Goal: Information Seeking & Learning: Check status

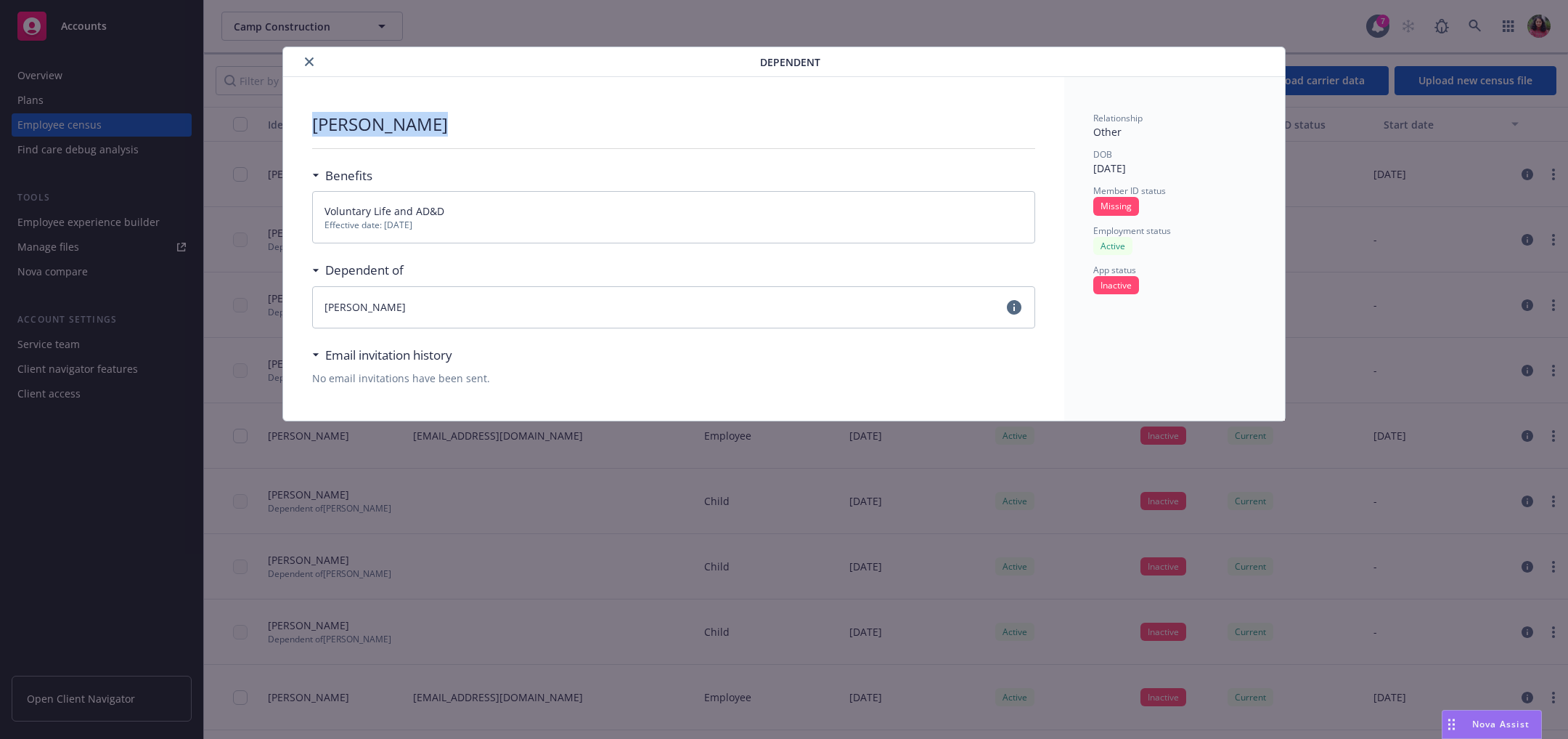
drag, startPoint x: 309, startPoint y: 127, endPoint x: 475, endPoint y: 136, distance: 166.2
click at [475, 136] on div "Sharon Pierce Benefits Voluntary Life and AD&D Effective date: 12/01/2024 Depen…" at bounding box center [674, 249] width 781 height 344
copy p "Sharon Pierce"
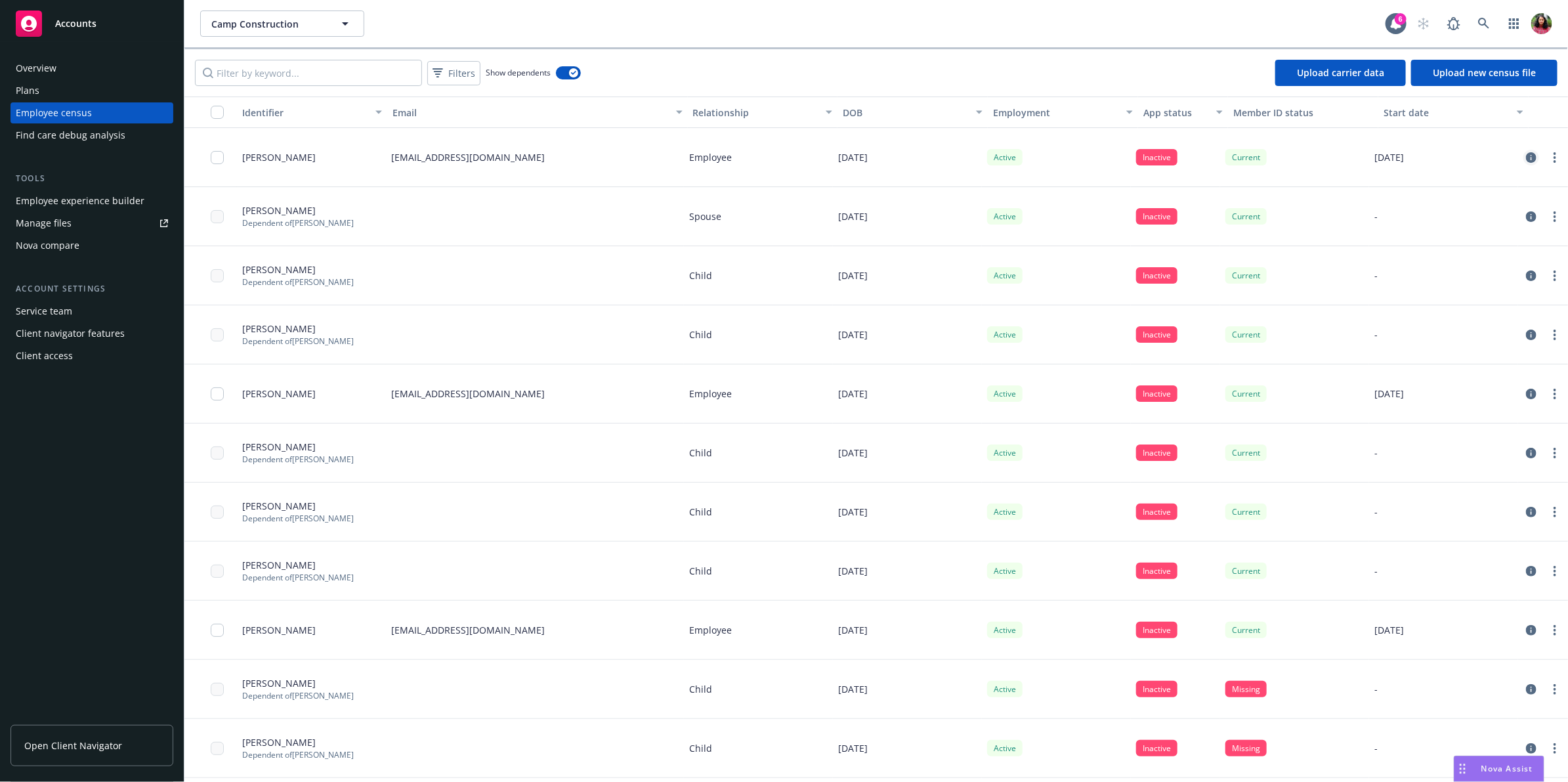
click at [1401, 159] on icon "circleInformation" at bounding box center [1531, 157] width 11 height 11
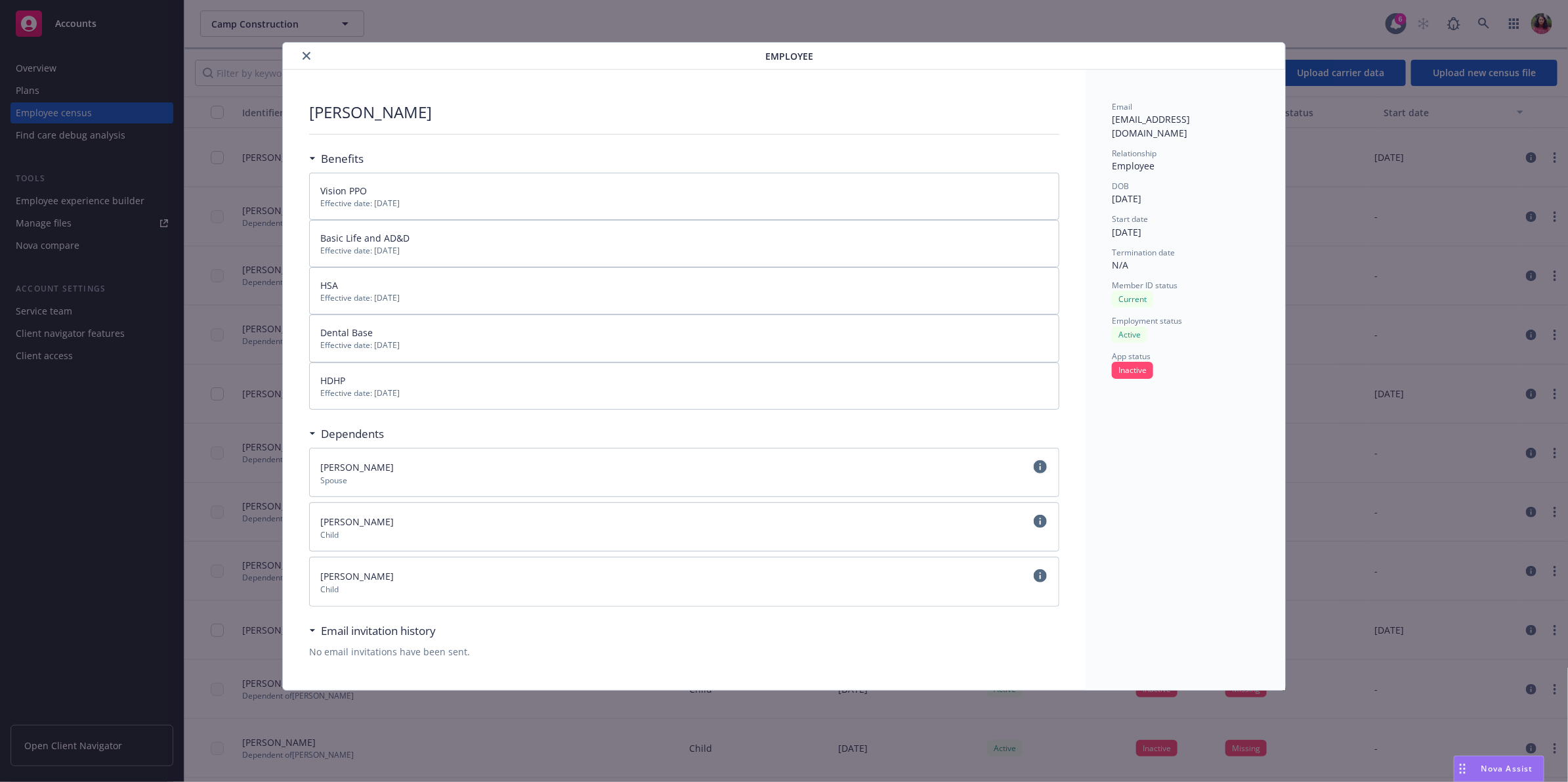
click at [1041, 469] on icon "circleInformation" at bounding box center [1041, 467] width 13 height 13
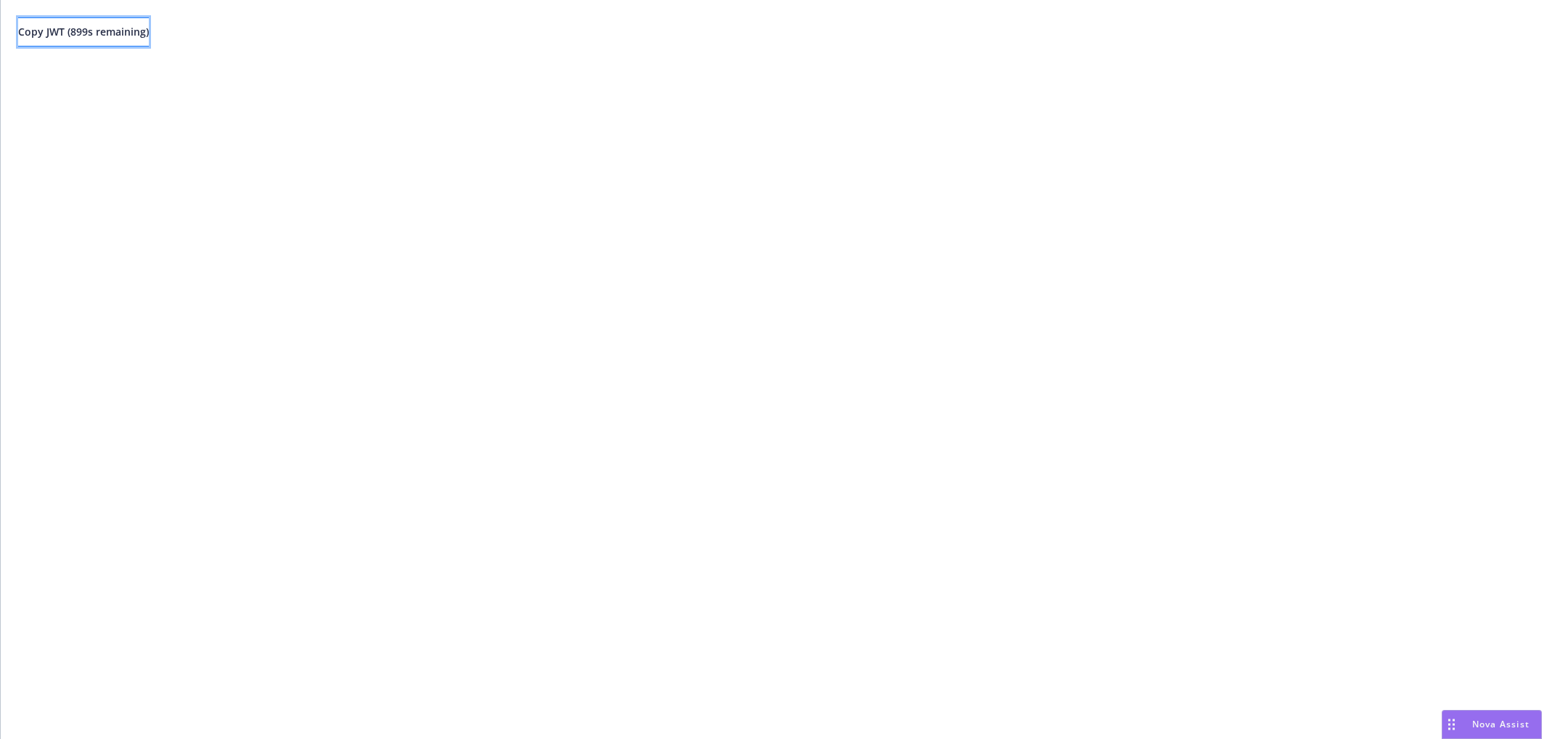
click at [95, 35] on span "Copy JWT ( 899 s remaining)" at bounding box center [83, 31] width 131 height 13
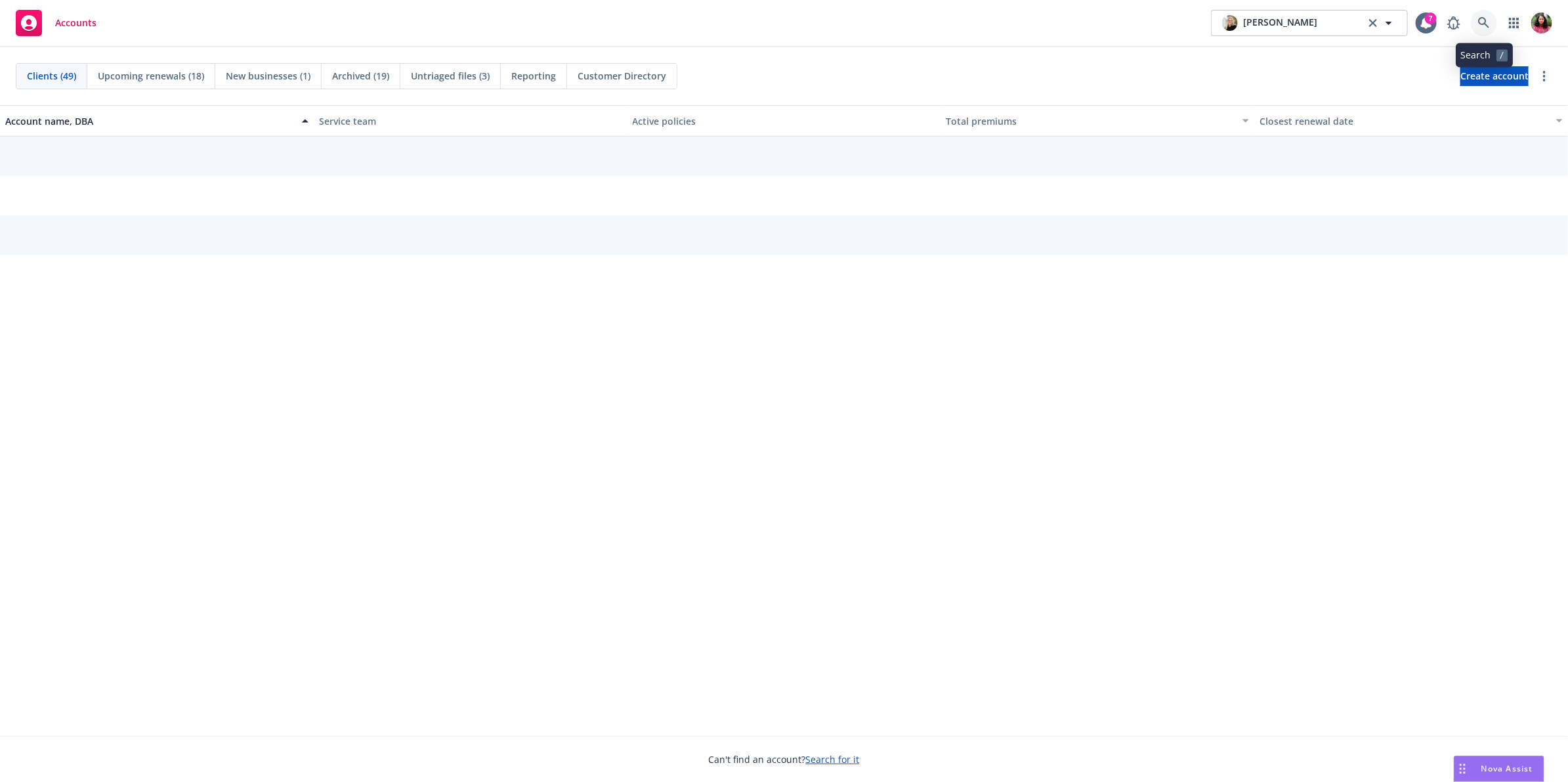
click at [1488, 26] on icon at bounding box center [1484, 23] width 11 height 11
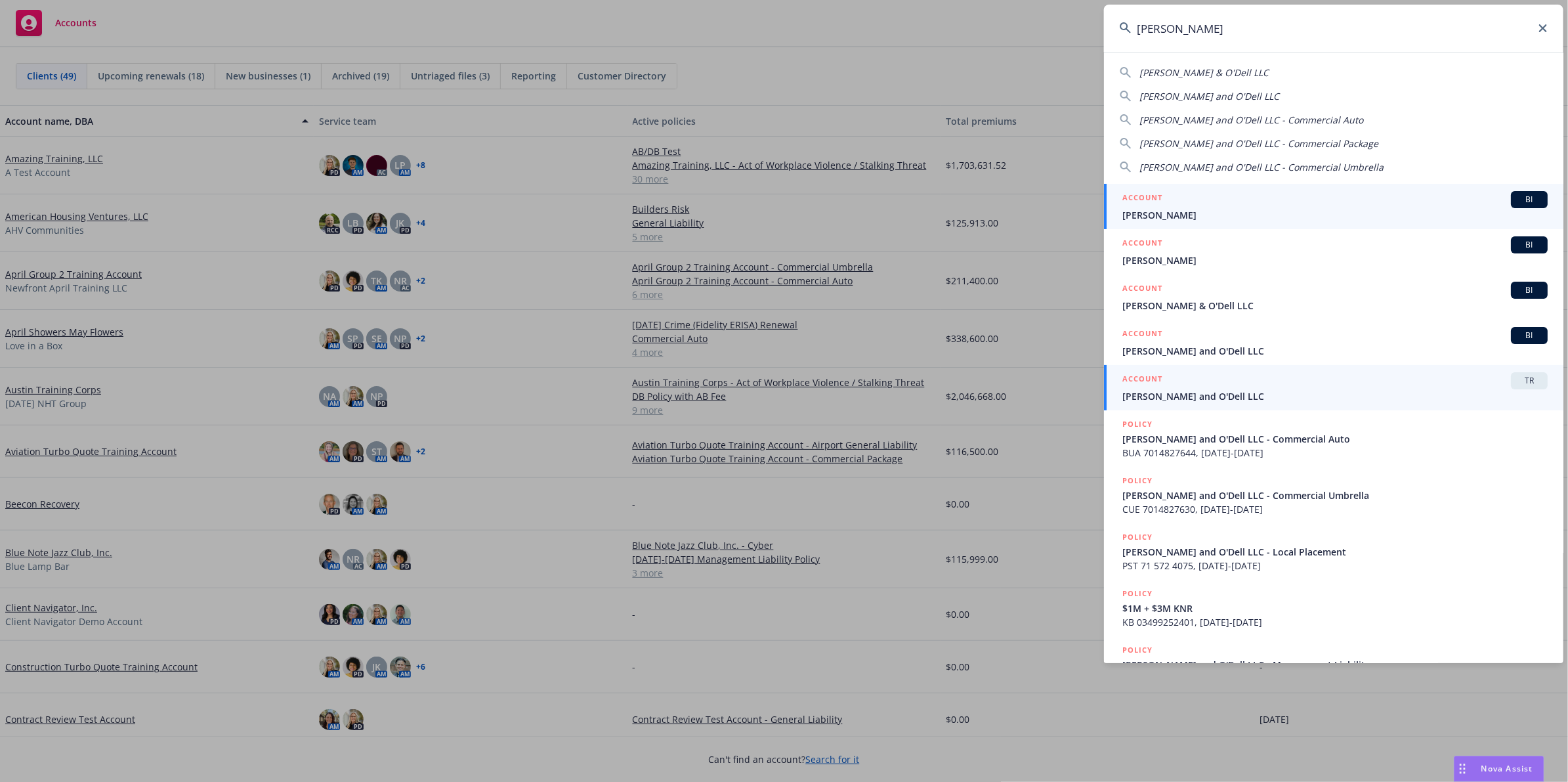
type input "[PERSON_NAME]"
click at [1329, 389] on span "[PERSON_NAME] and O'Dell LLC" at bounding box center [1335, 395] width 425 height 14
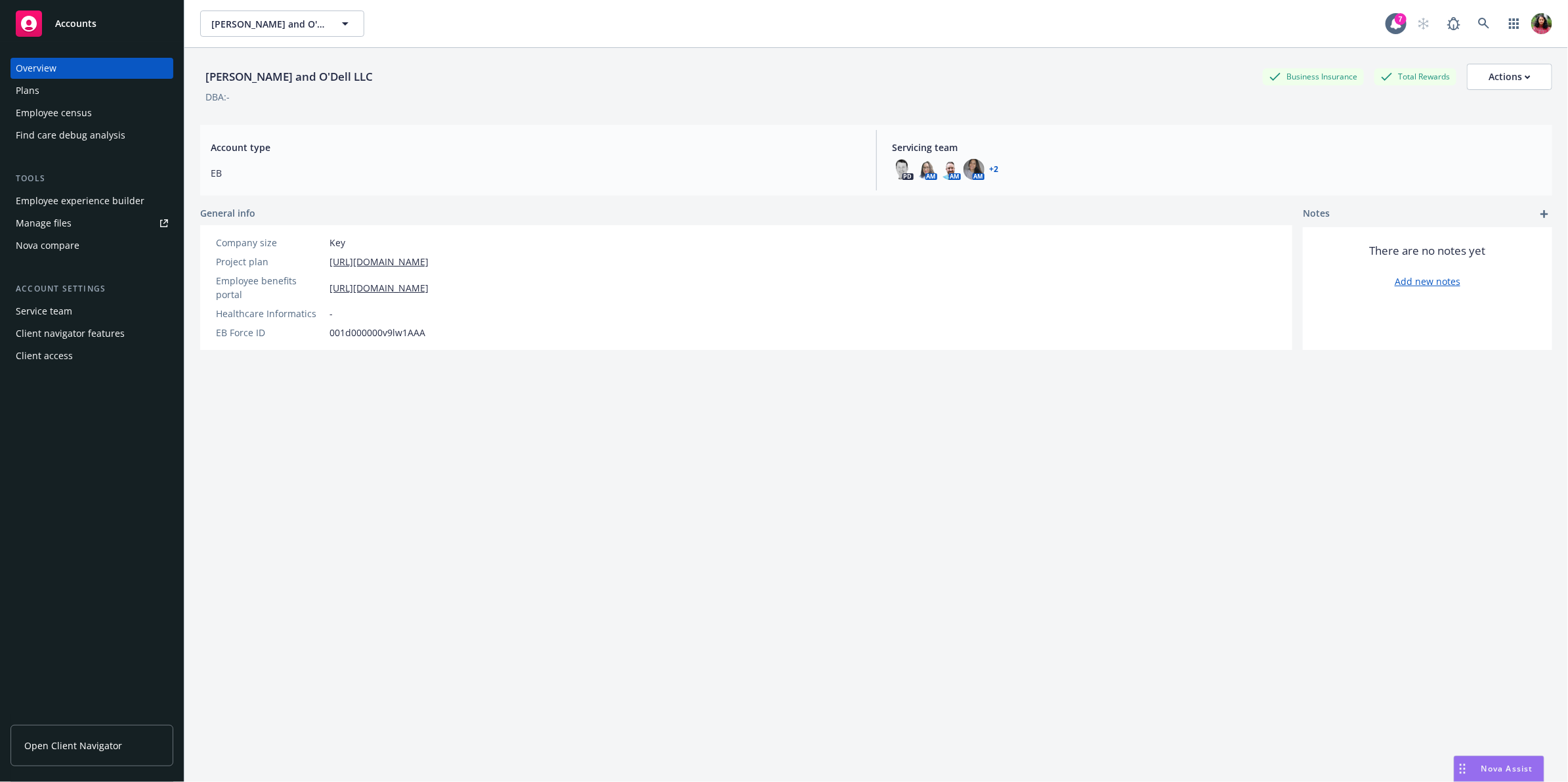
click at [94, 117] on div "Employee census" at bounding box center [91, 113] width 152 height 21
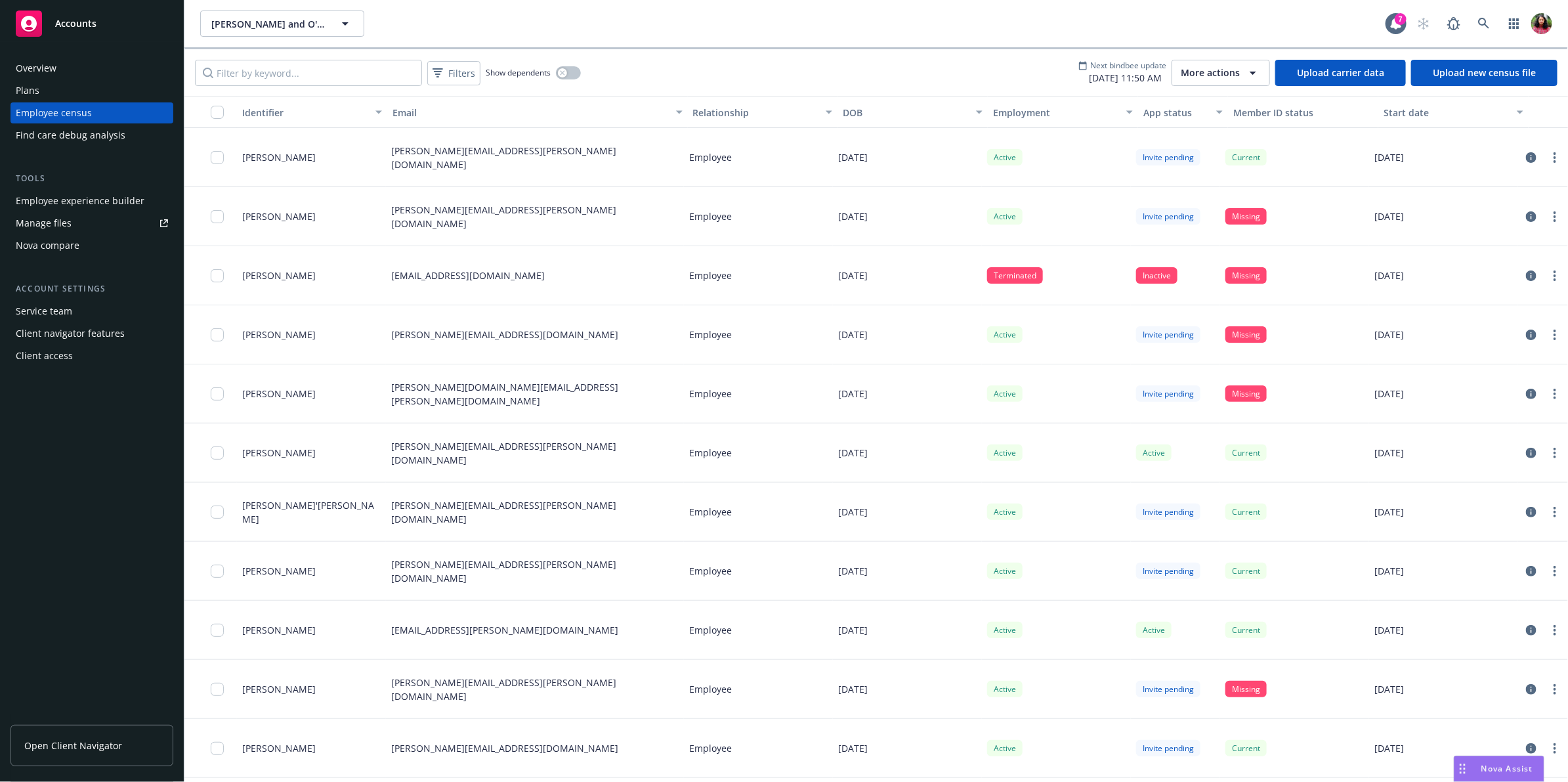
click at [1225, 74] on span "More actions" at bounding box center [1210, 73] width 59 height 13
click at [1226, 99] on span "View update history" at bounding box center [1236, 104] width 87 height 14
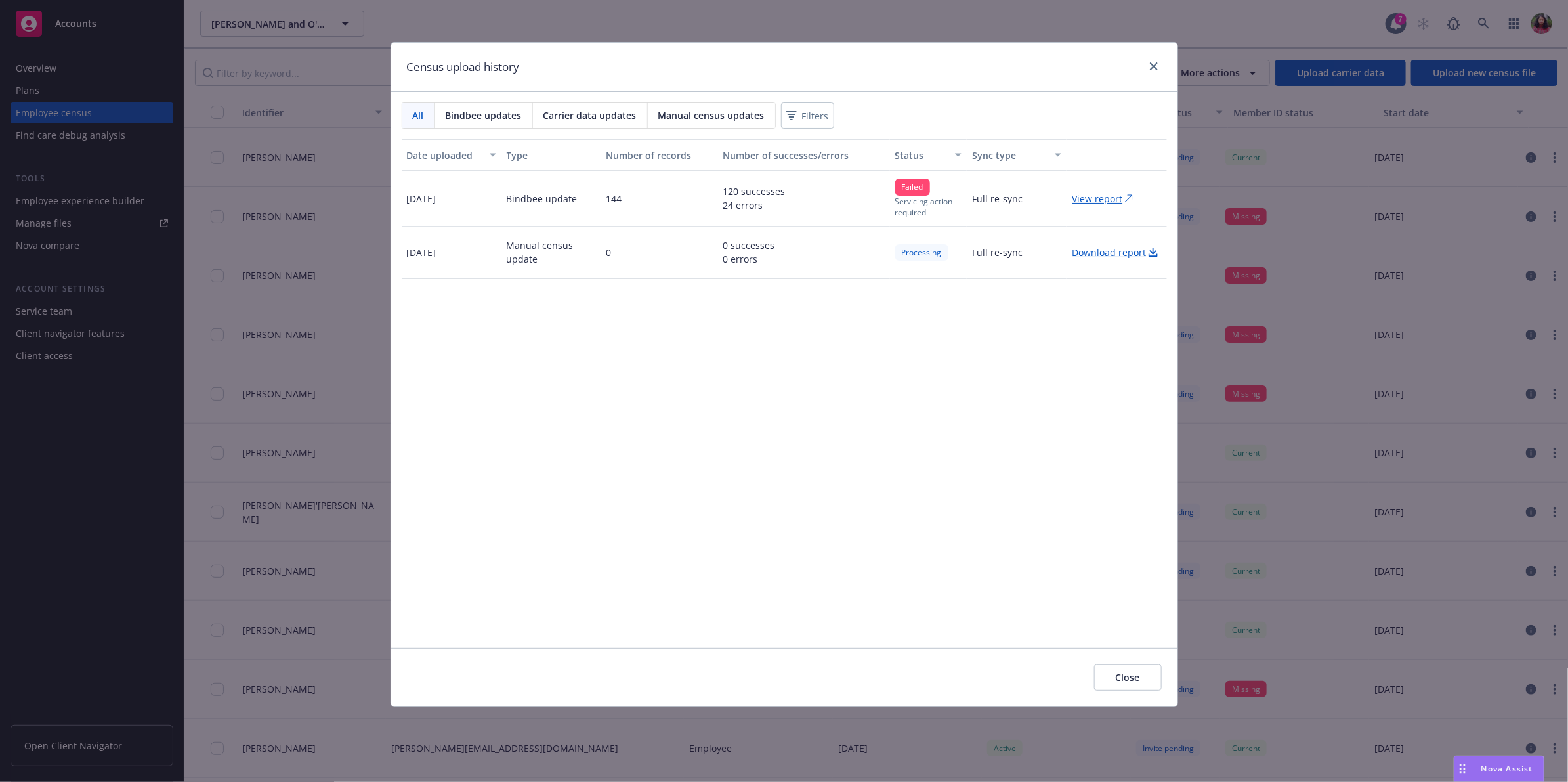
click at [1088, 199] on p "View report" at bounding box center [1097, 198] width 51 height 14
click at [1151, 71] on link "close" at bounding box center [1153, 66] width 15 height 15
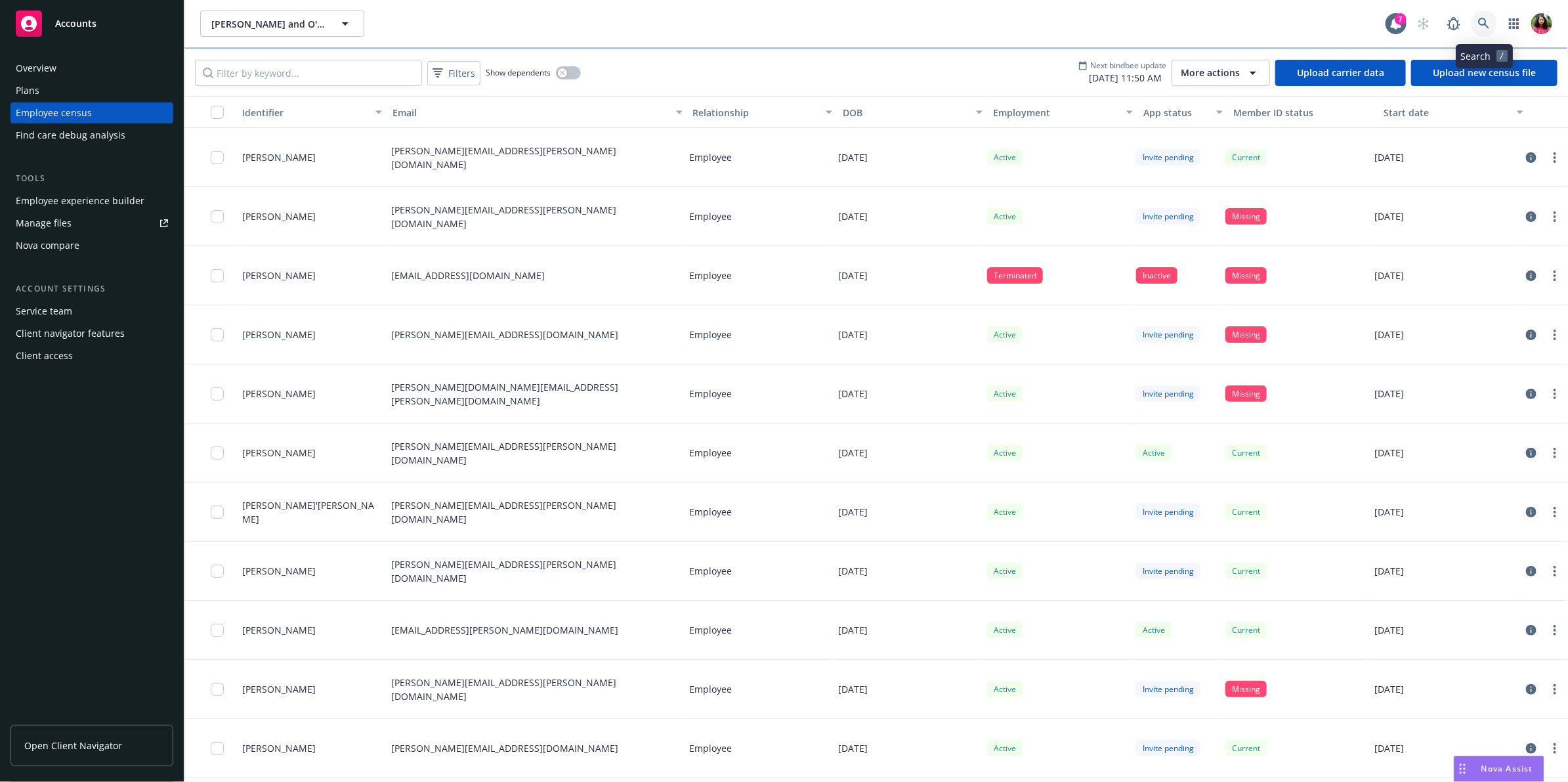
click at [1480, 12] on link at bounding box center [1484, 23] width 26 height 26
